Goal: Information Seeking & Learning: Learn about a topic

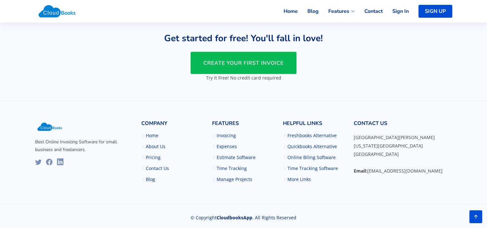
scroll to position [1576, 0]
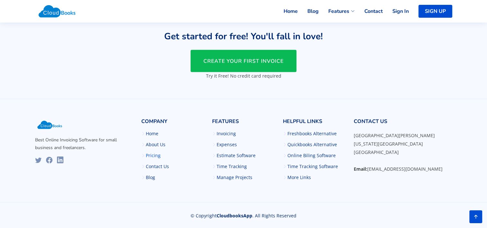
click at [153, 156] on link "Pricing" at bounding box center [153, 155] width 15 height 5
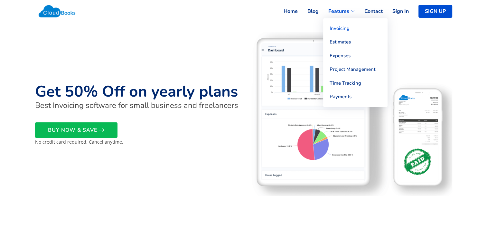
click at [342, 30] on link "Invoicing" at bounding box center [355, 29] width 64 height 14
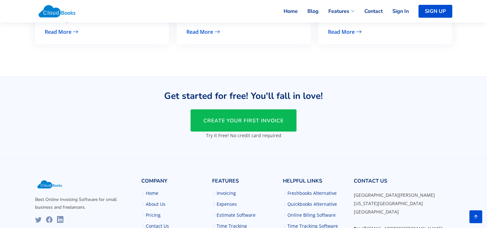
scroll to position [1171, 0]
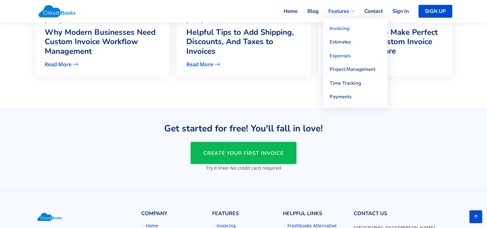
click at [340, 54] on link "Expenses" at bounding box center [355, 56] width 64 height 14
